Goal: Information Seeking & Learning: Learn about a topic

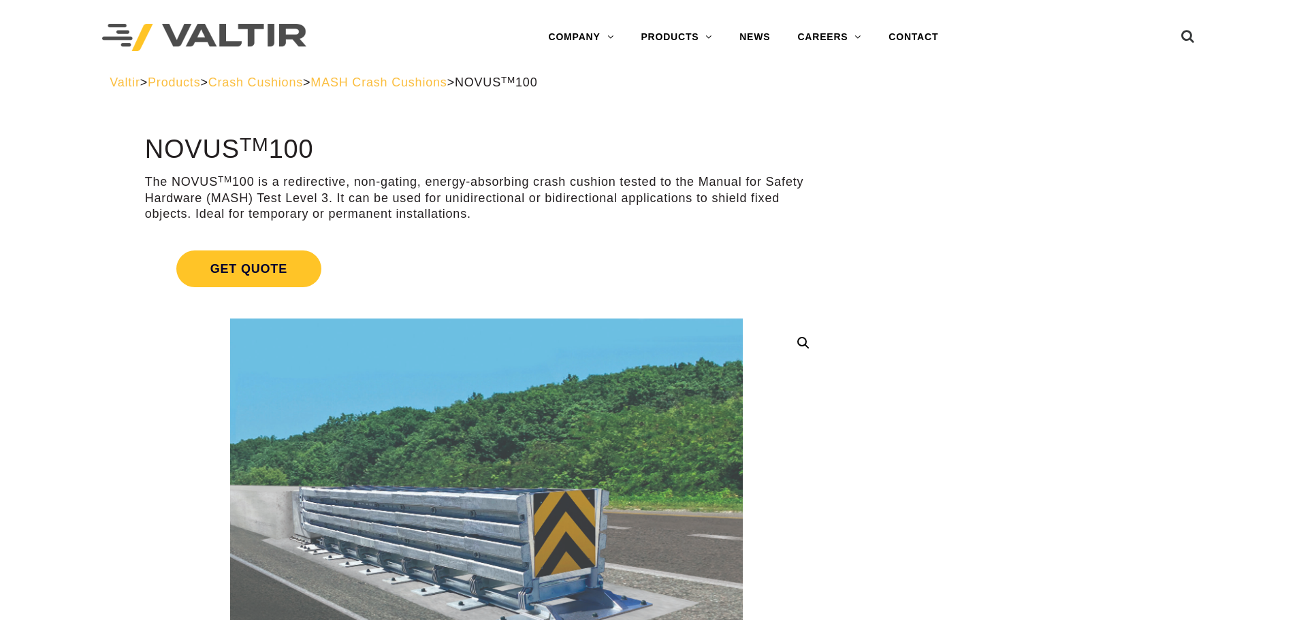
click at [447, 79] on span "MASH Crash Cushions" at bounding box center [378, 83] width 136 height 14
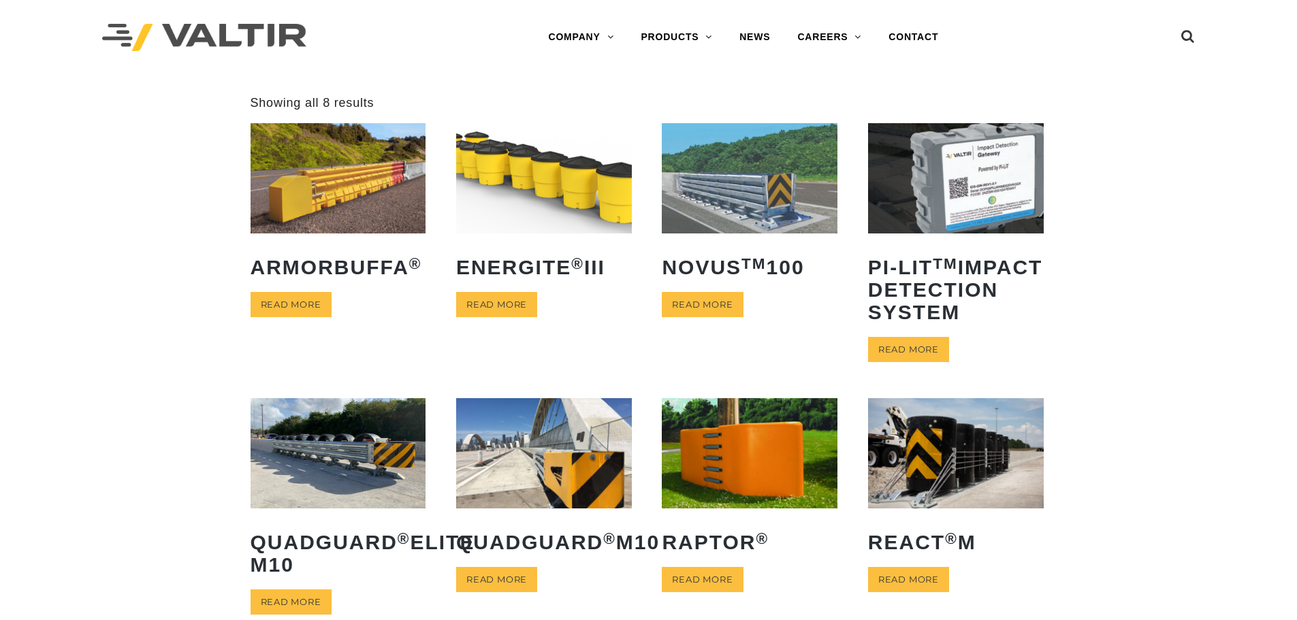
click at [750, 184] on img at bounding box center [750, 178] width 176 height 110
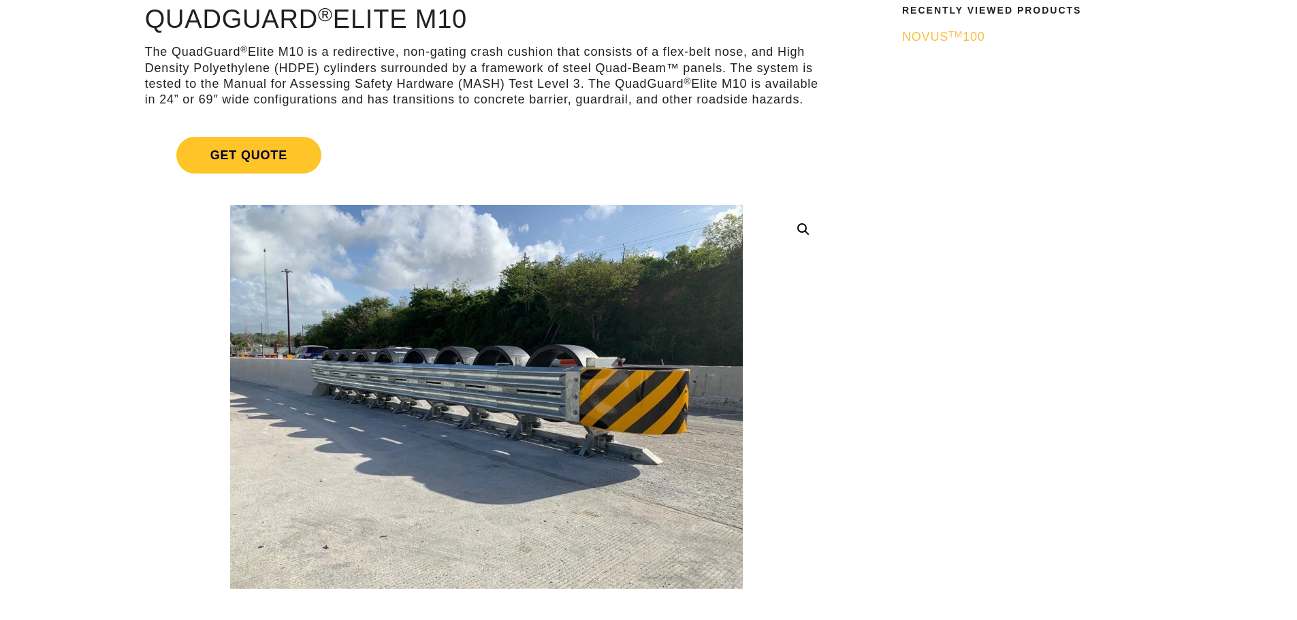
scroll to position [136, 0]
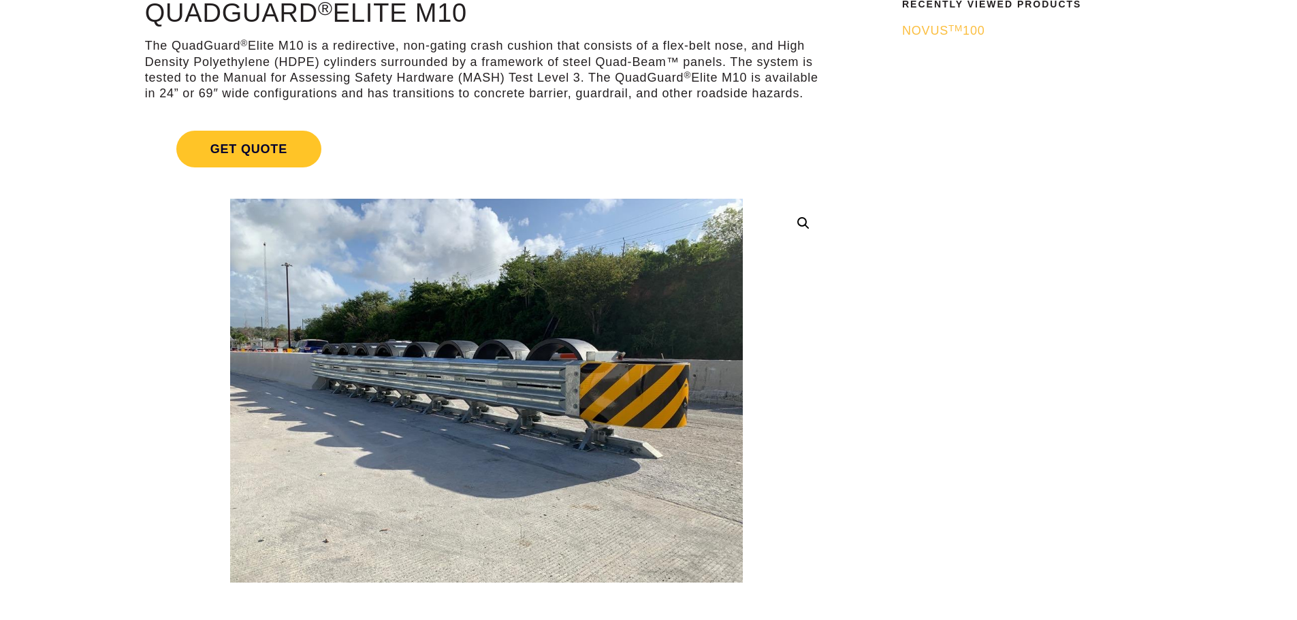
click at [534, 349] on img at bounding box center [486, 391] width 512 height 384
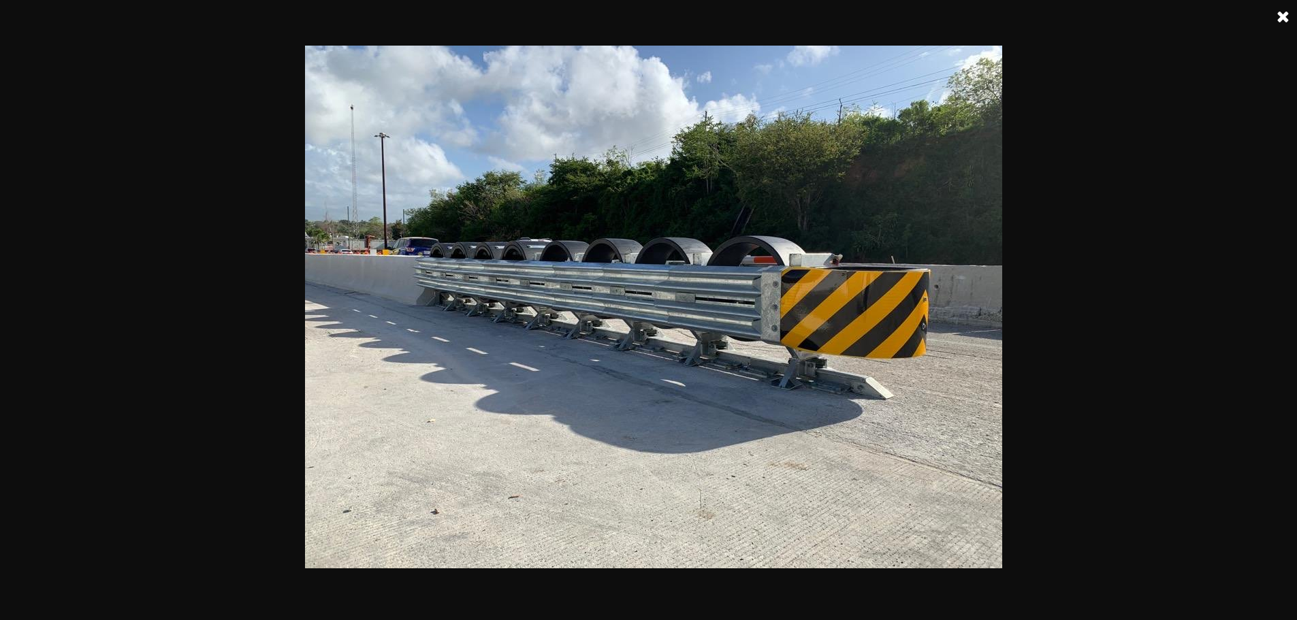
scroll to position [0, 0]
click at [722, 255] on img at bounding box center [653, 307] width 697 height 523
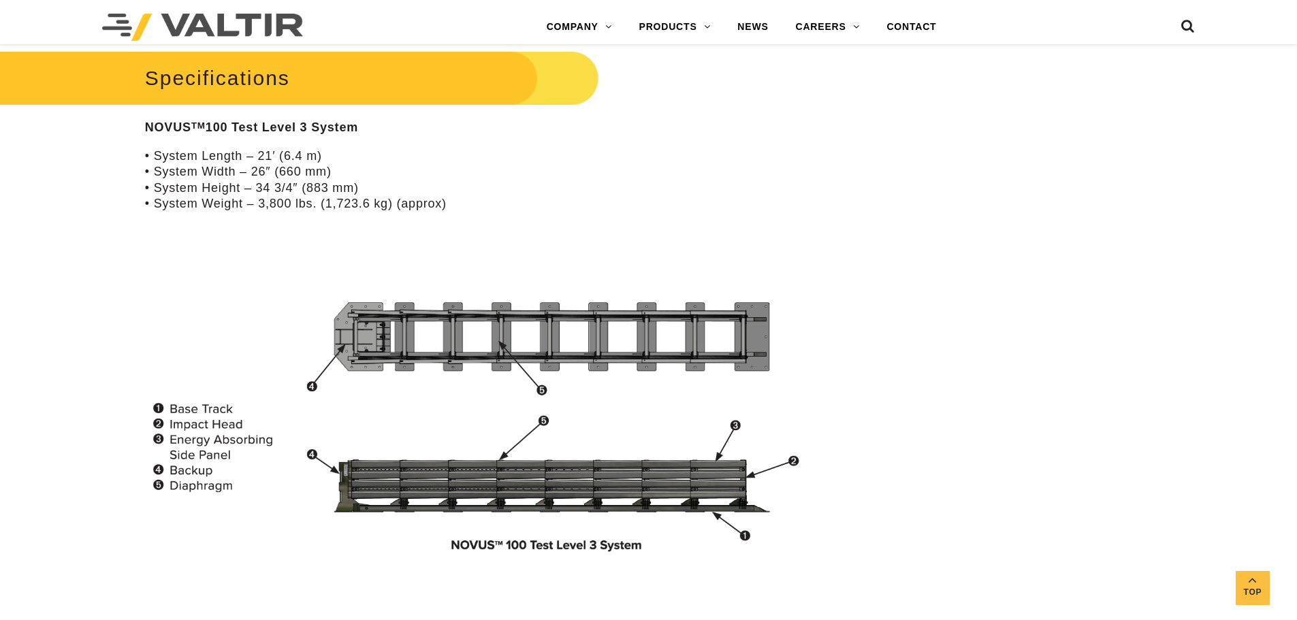
scroll to position [1157, 0]
